Goal: Task Accomplishment & Management: Manage account settings

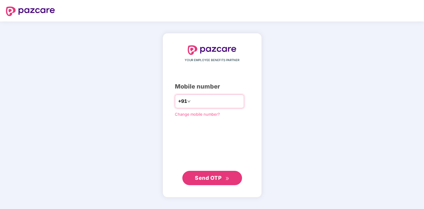
click at [200, 100] on input "number" at bounding box center [216, 102] width 49 height 10
type input "**********"
click at [207, 175] on span "Send OTP" at bounding box center [208, 177] width 27 height 6
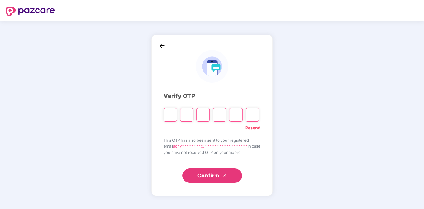
type input "*"
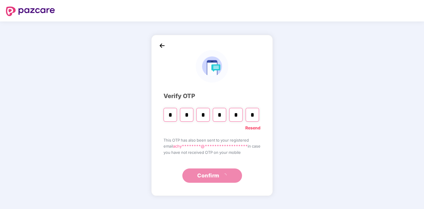
type input "*"
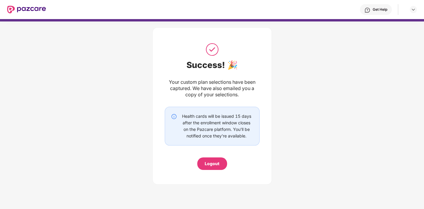
click at [249, 94] on div "Your custom plan selections have been captured. We have also emailed you a copy…" at bounding box center [212, 88] width 95 height 19
click at [412, 6] on div at bounding box center [412, 9] width 7 height 7
click at [290, 82] on div "Success! 🎉 Your custom plan selections have been captured. We have also emailed…" at bounding box center [212, 104] width 424 height 172
click at [35, 11] on img at bounding box center [26, 10] width 39 height 8
click at [19, 7] on img at bounding box center [26, 10] width 39 height 8
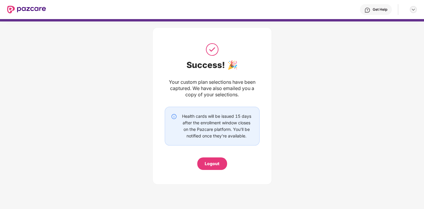
drag, startPoint x: 409, startPoint y: 12, endPoint x: 414, endPoint y: 9, distance: 5.3
click at [414, 9] on div at bounding box center [412, 9] width 7 height 7
click at [414, 9] on img at bounding box center [412, 9] width 5 height 5
click at [379, 25] on div "Logout" at bounding box center [384, 24] width 77 height 12
